Goal: Find specific page/section: Find specific page/section

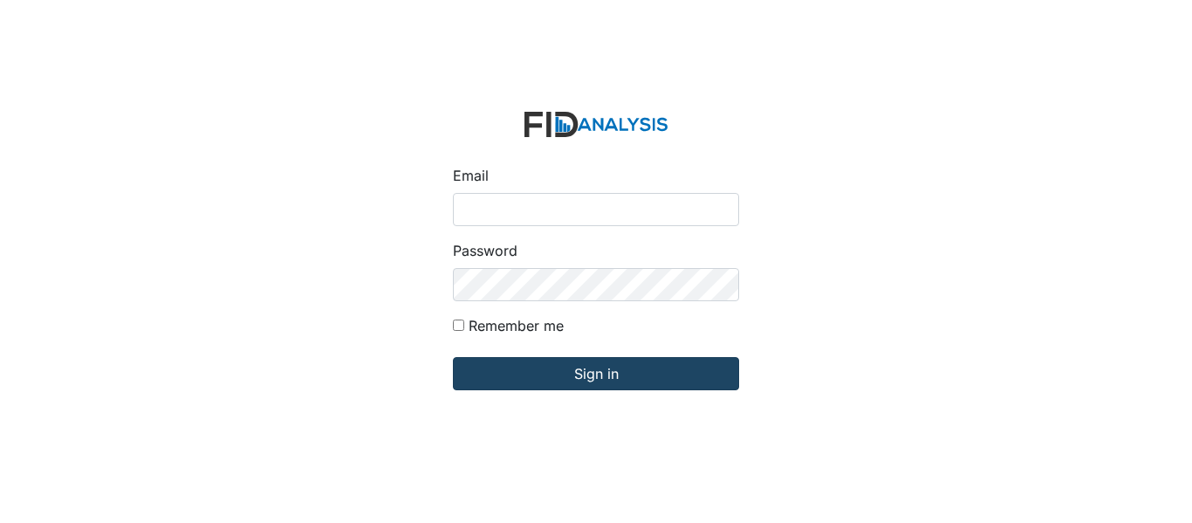
type input "[EMAIL_ADDRESS][PERSON_NAME][DOMAIN_NAME]"
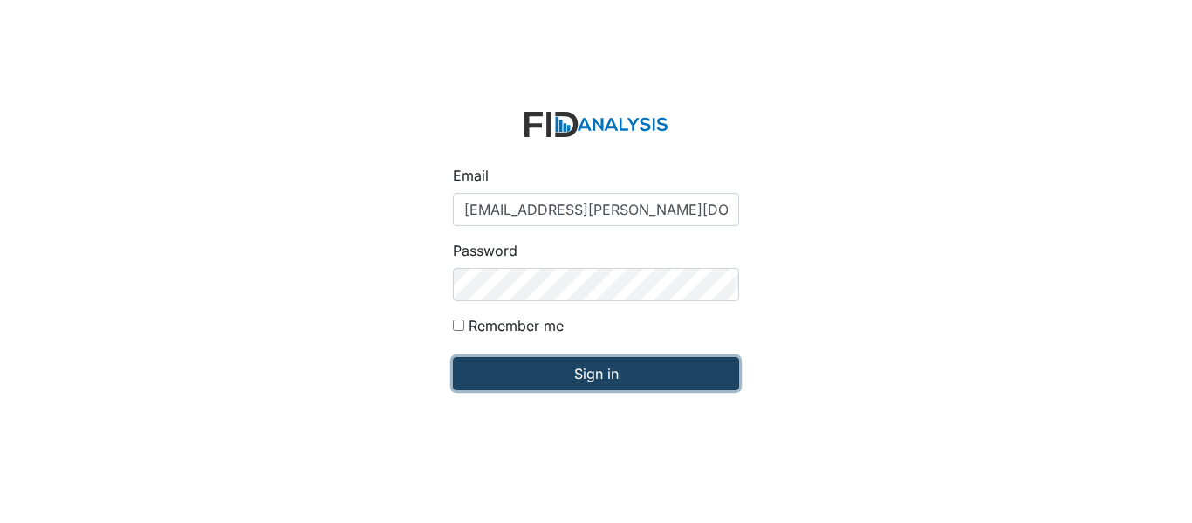
click at [583, 368] on input "Sign in" at bounding box center [596, 373] width 286 height 33
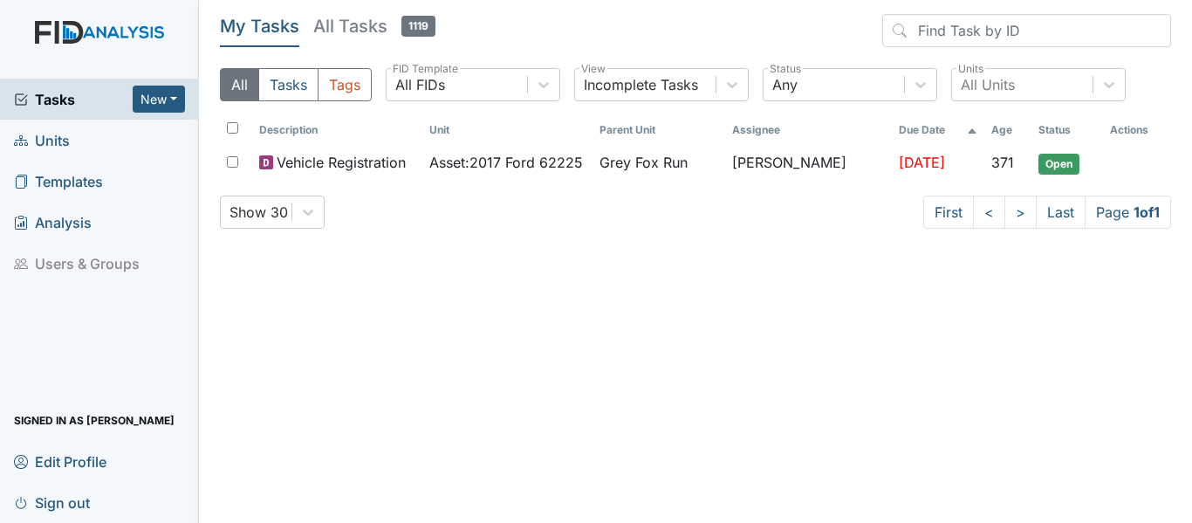
click at [60, 145] on span "Units" at bounding box center [42, 140] width 56 height 27
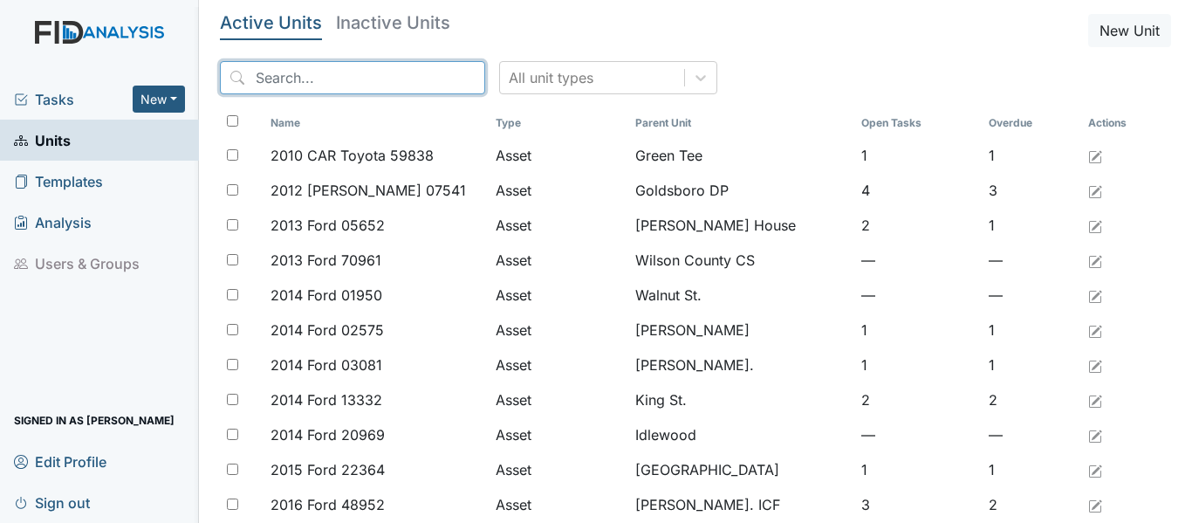
click at [350, 75] on input "search" at bounding box center [352, 77] width 265 height 33
